Goal: Communication & Community: Answer question/provide support

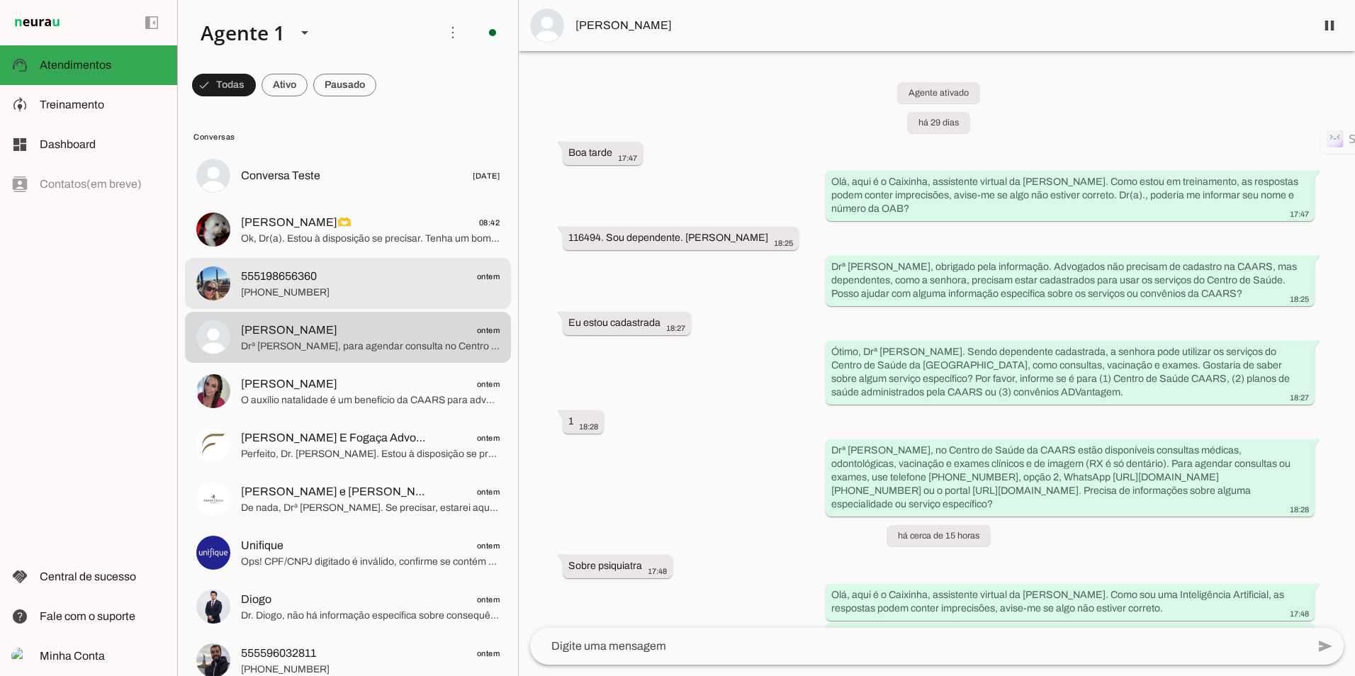
click at [247, 270] on span "555198656360" at bounding box center [279, 276] width 76 height 17
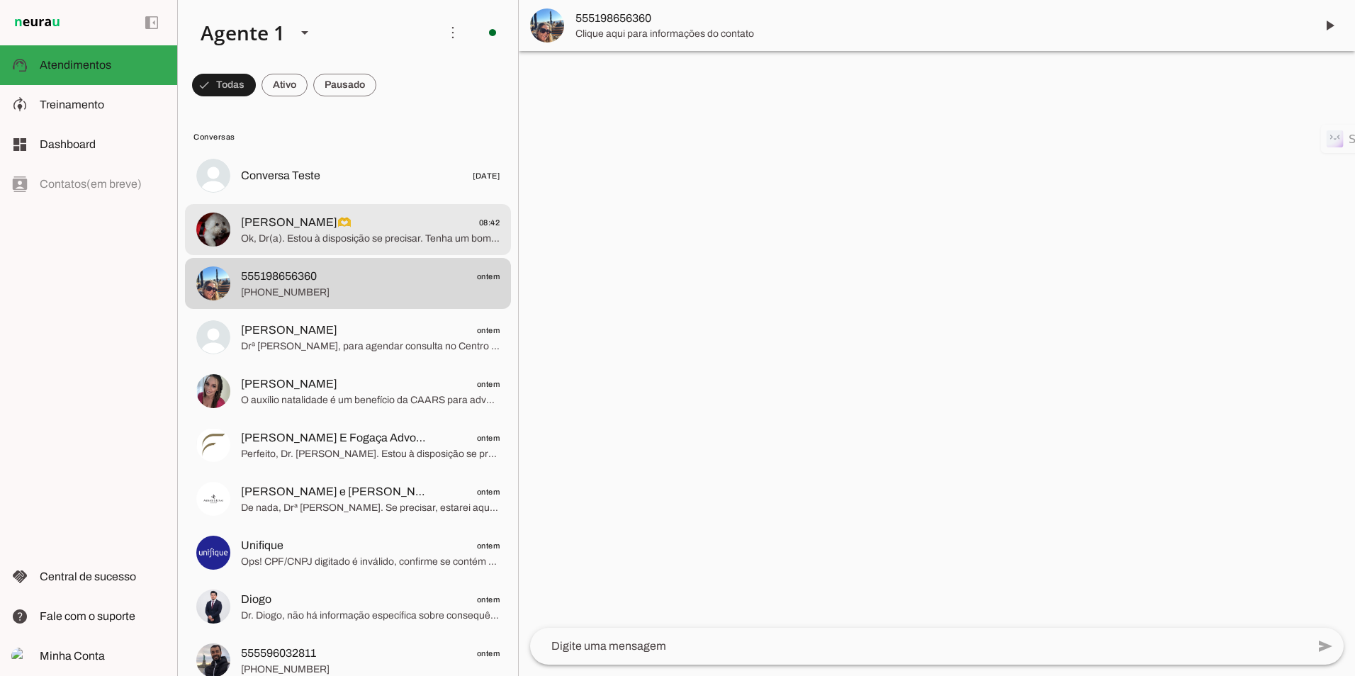
click at [275, 230] on span "[PERSON_NAME]🫶" at bounding box center [296, 222] width 111 height 17
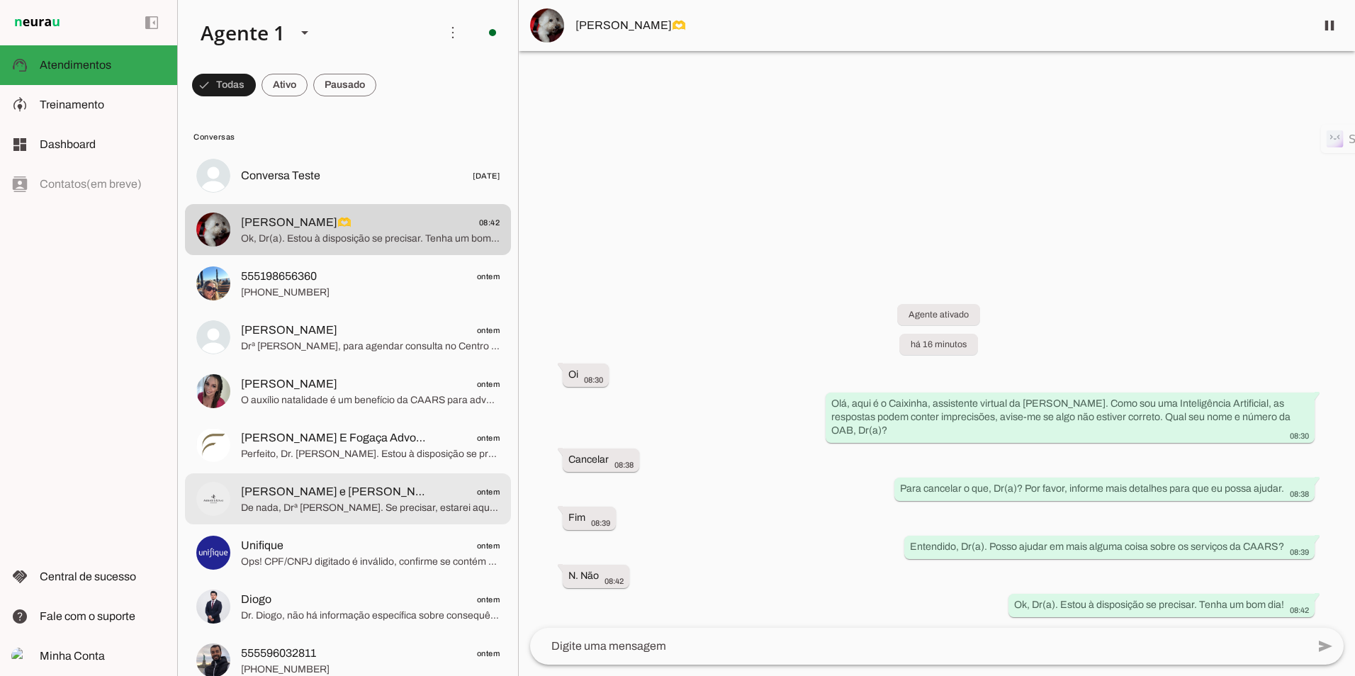
click at [328, 201] on md-item "[PERSON_NAME] e [PERSON_NAME] Advocacia ontem De nada, Drª [PERSON_NAME]. Se pr…" at bounding box center [348, 175] width 326 height 51
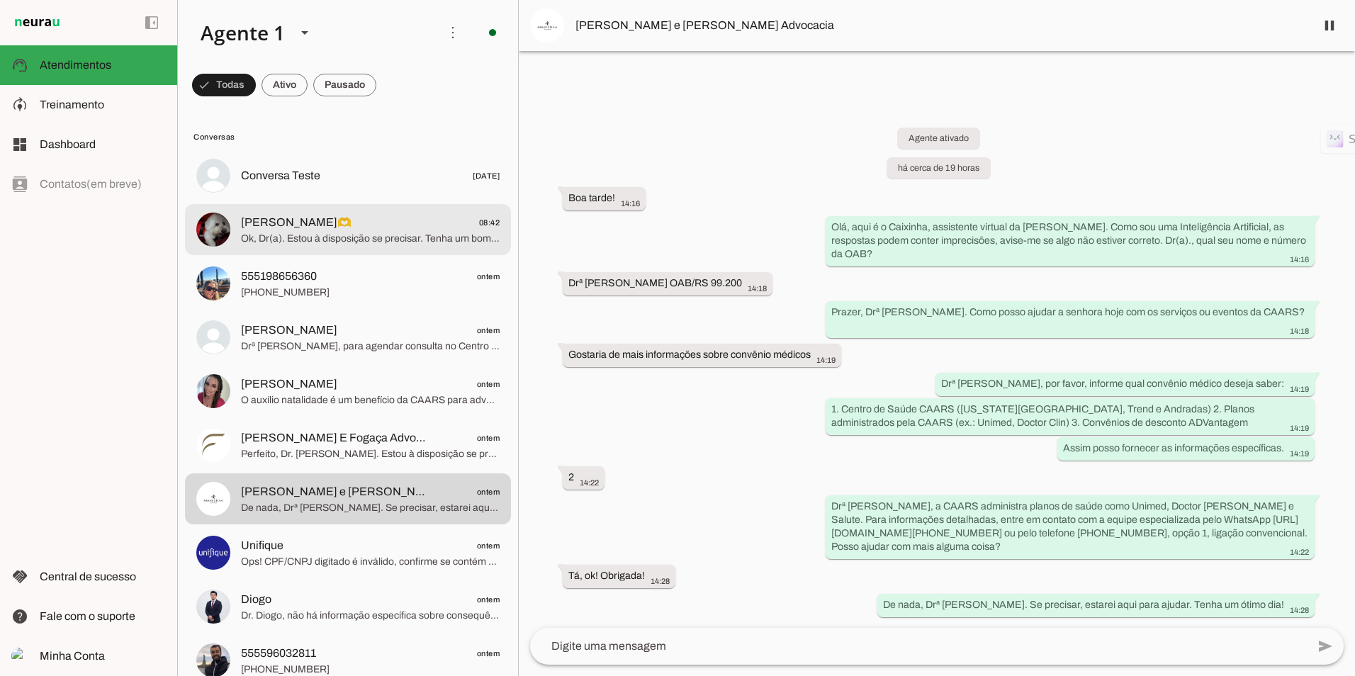
click at [309, 241] on span "Ok, Dr(a). Estou à disposição se precisar. Tenha um bom dia!" at bounding box center [370, 239] width 259 height 14
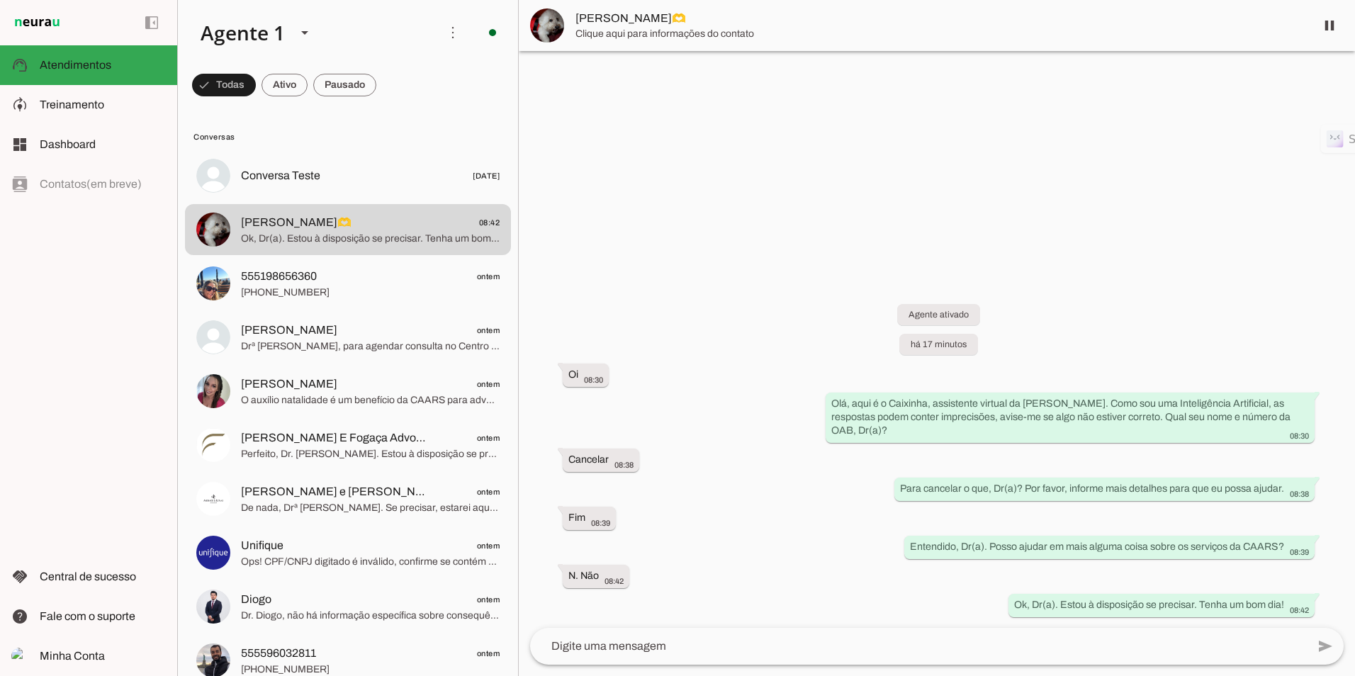
click at [548, 21] on img at bounding box center [547, 26] width 34 height 34
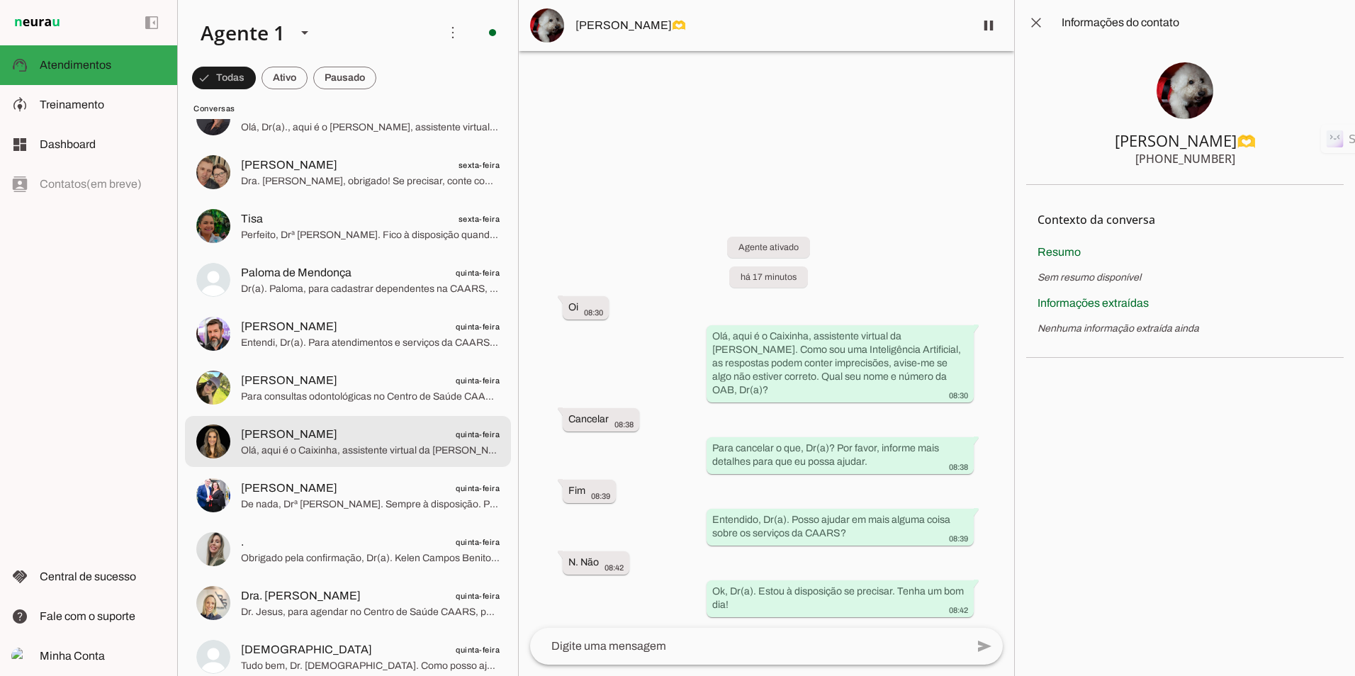
scroll to position [1913, 0]
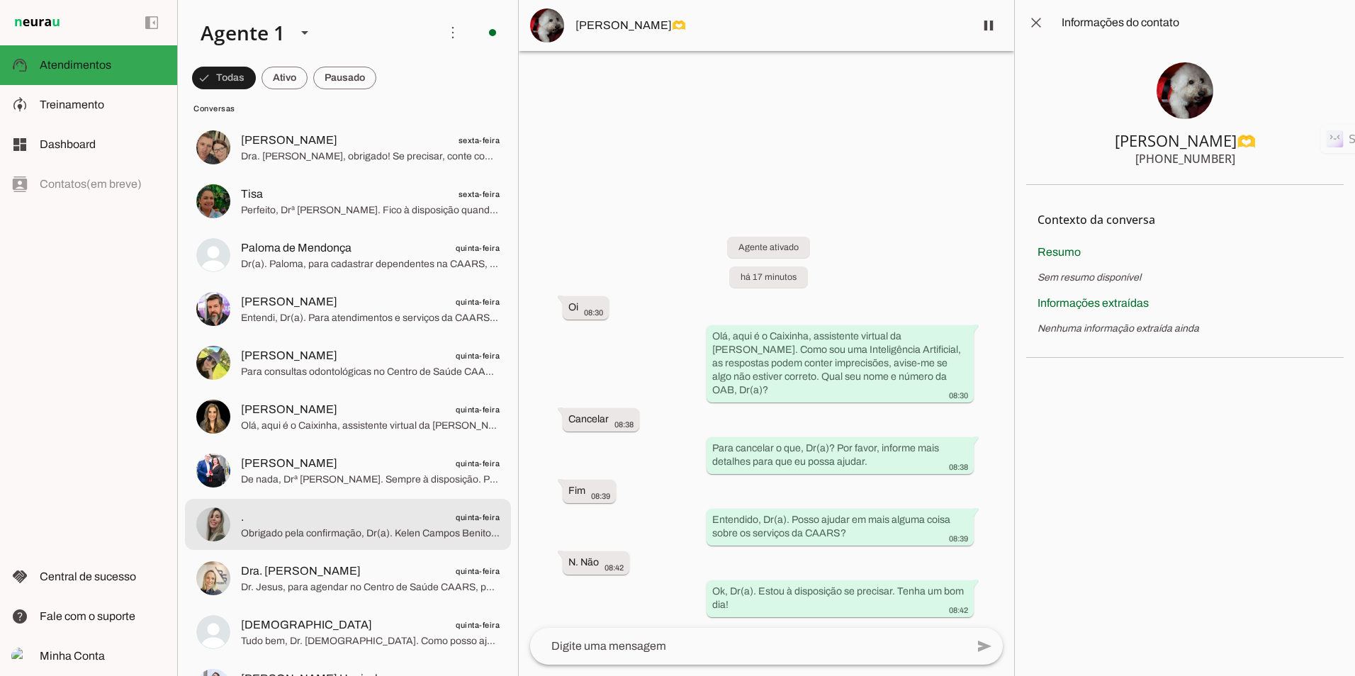
click at [347, 528] on span "Obrigado pela confirmação, Dr(a). Kelen Campos Benito, OAB 83372 RS. Por favor,…" at bounding box center [370, 534] width 259 height 14
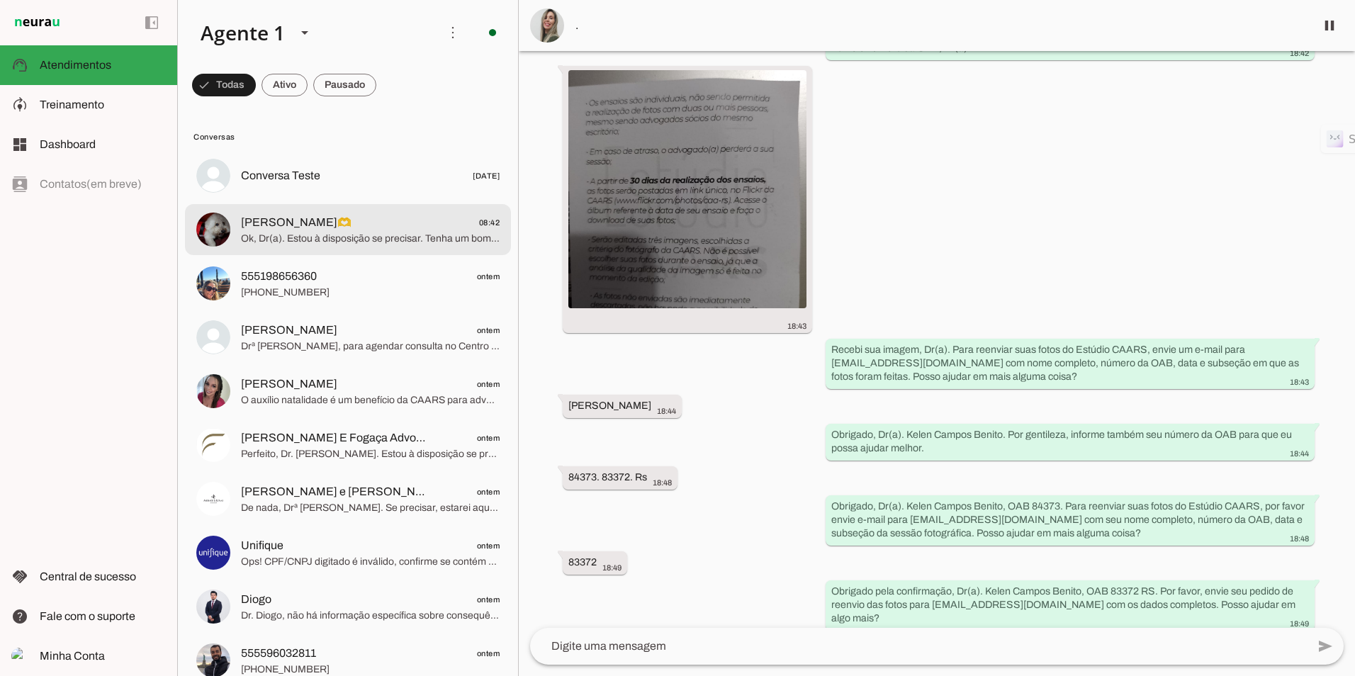
click at [285, 235] on span "Ok, Dr(a). Estou à disposição se precisar. Tenha um bom dia!" at bounding box center [370, 239] width 259 height 14
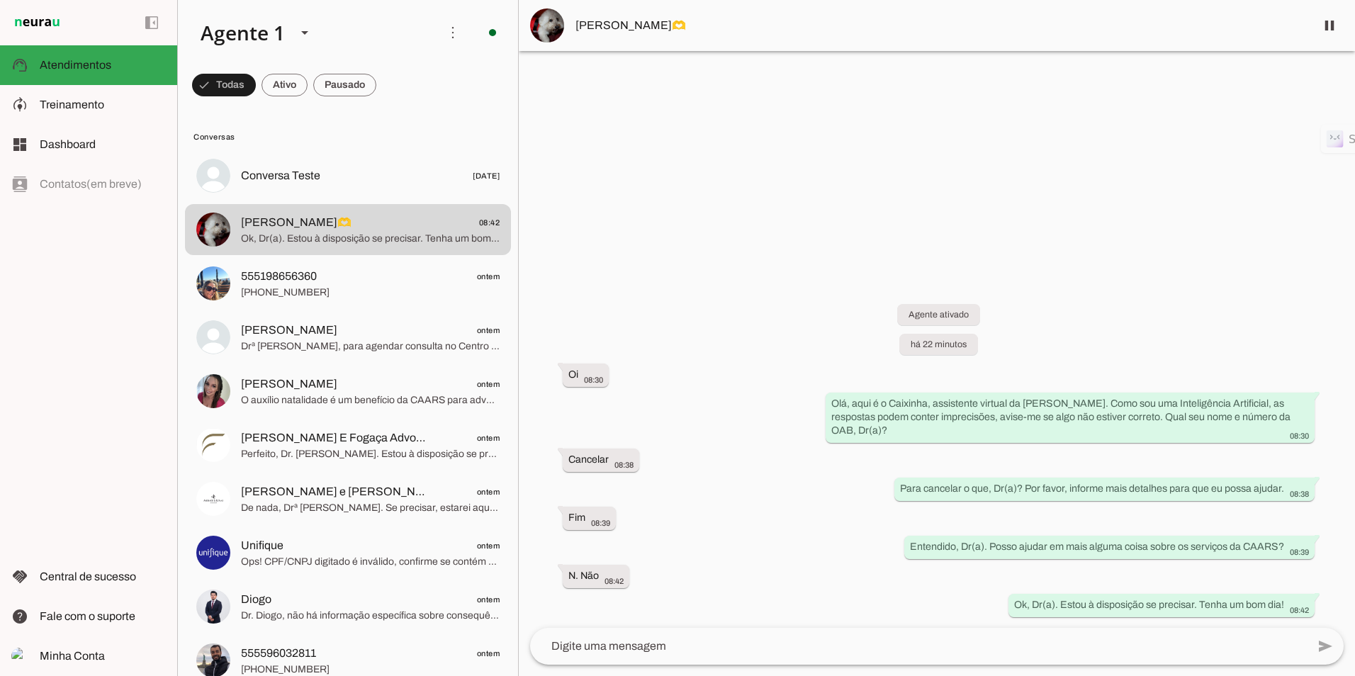
click at [548, 36] on img at bounding box center [547, 26] width 34 height 34
